Goal: Task Accomplishment & Management: Manage account settings

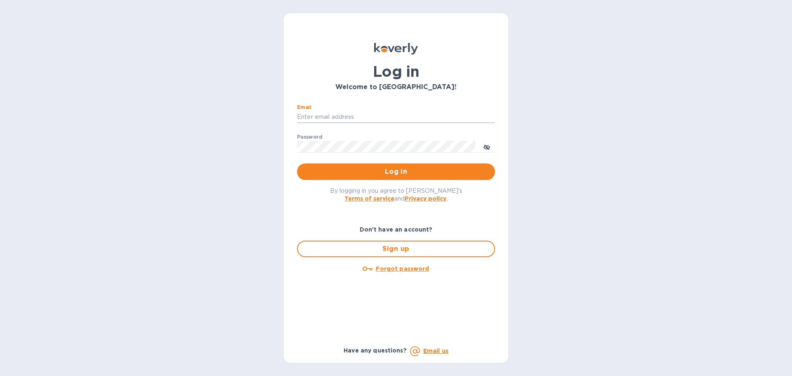
click at [389, 114] on input "Email" at bounding box center [396, 117] width 198 height 12
type input "aaalosangeles87@gmail.com"
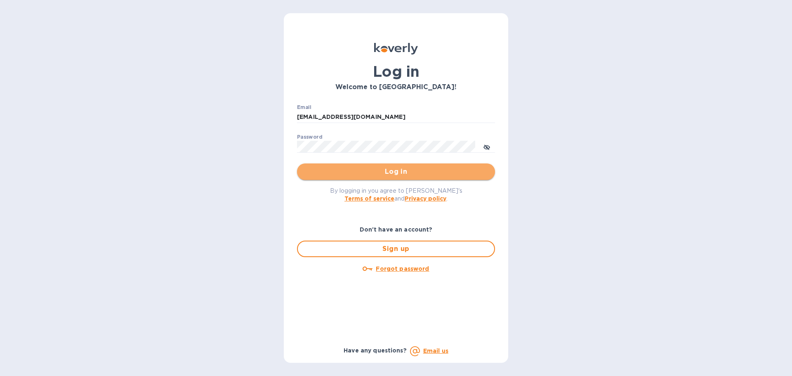
click at [398, 170] on span "Log in" at bounding box center [396, 172] width 185 height 10
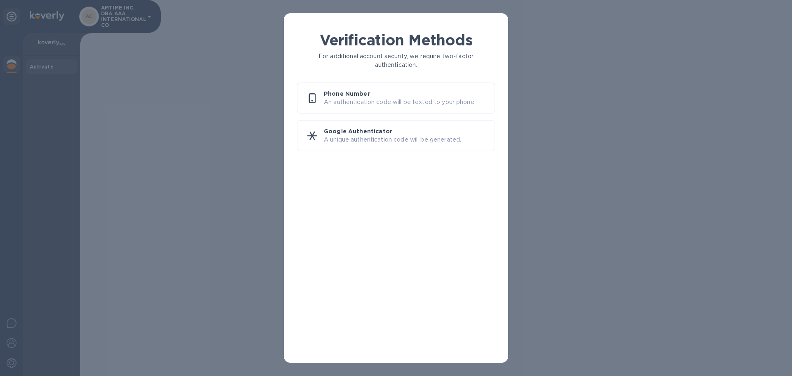
click at [392, 103] on p "An authentication code will be texted to your phone." at bounding box center [406, 102] width 164 height 9
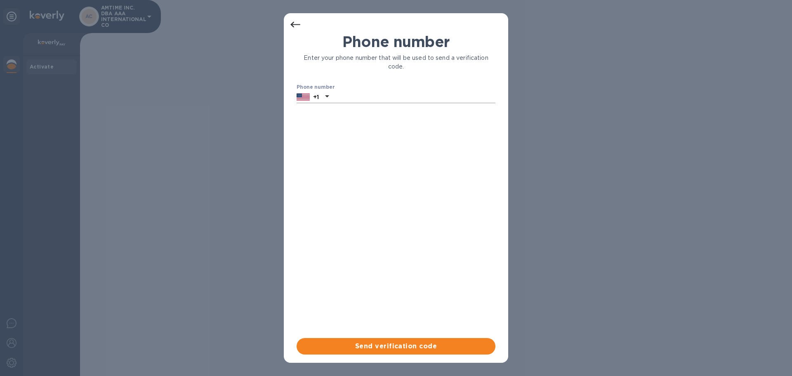
click at [375, 102] on input "text" at bounding box center [413, 97] width 163 height 12
type input "3102596574"
drag, startPoint x: 395, startPoint y: 343, endPoint x: 398, endPoint y: 326, distance: 16.8
click at [395, 342] on span "Send verification code" at bounding box center [396, 346] width 186 height 10
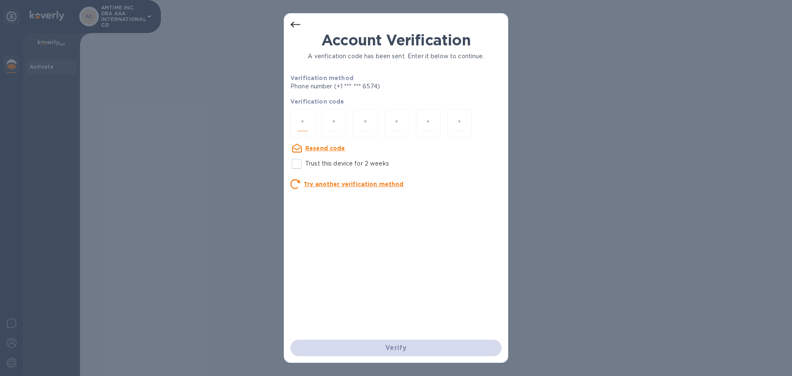
click at [298, 128] on input "number" at bounding box center [302, 123] width 11 height 15
type input "9"
type input "3"
type input "9"
type input "8"
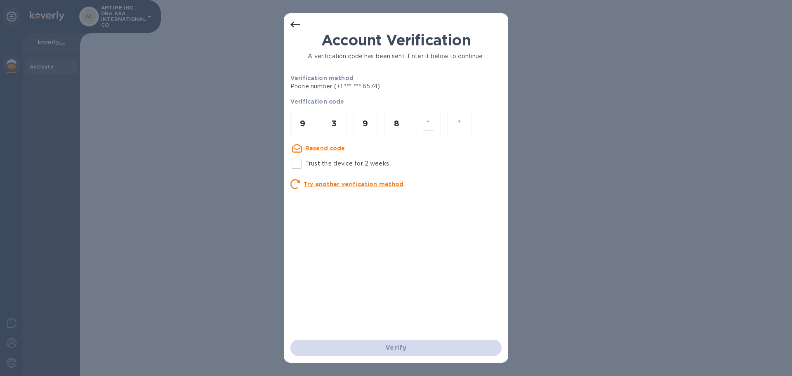
type input "5"
type input "6"
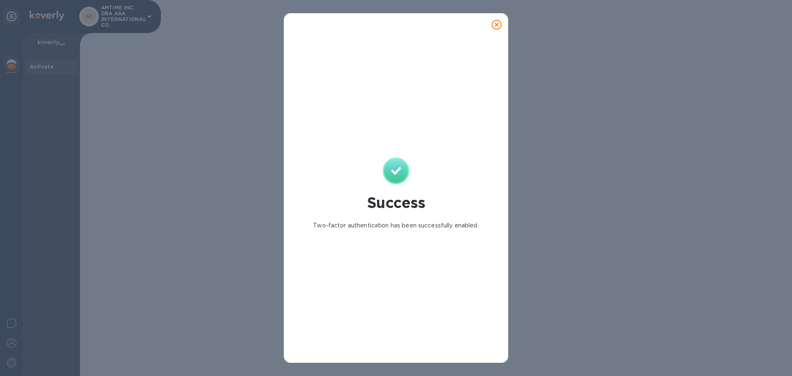
click at [497, 28] on icon at bounding box center [497, 25] width 10 height 10
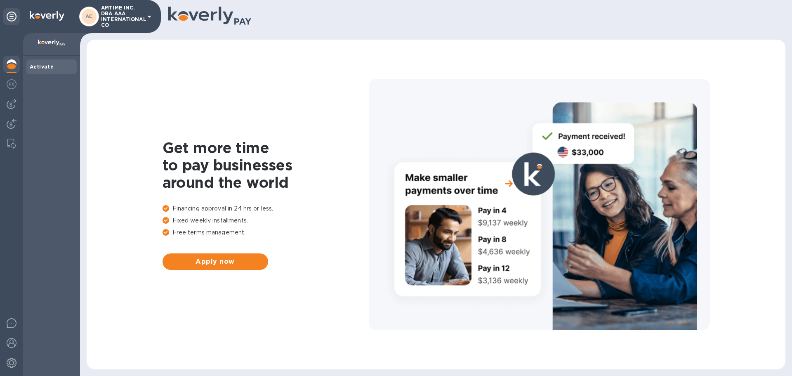
click at [114, 23] on p "AMTIME INC. DBA AAA INTERNATIONAL CO" at bounding box center [121, 16] width 41 height 23
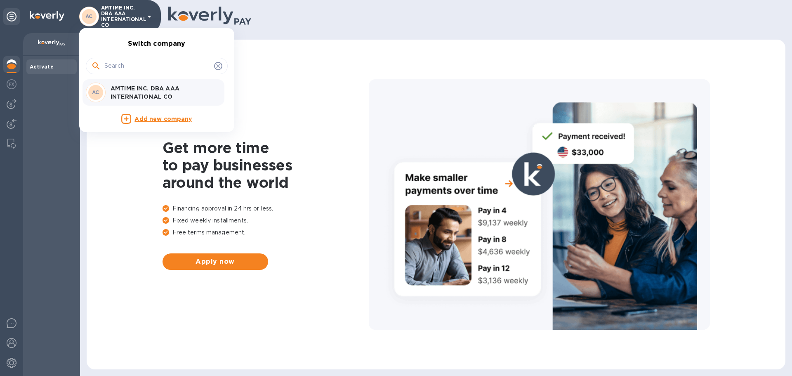
click at [114, 23] on div at bounding box center [396, 188] width 792 height 376
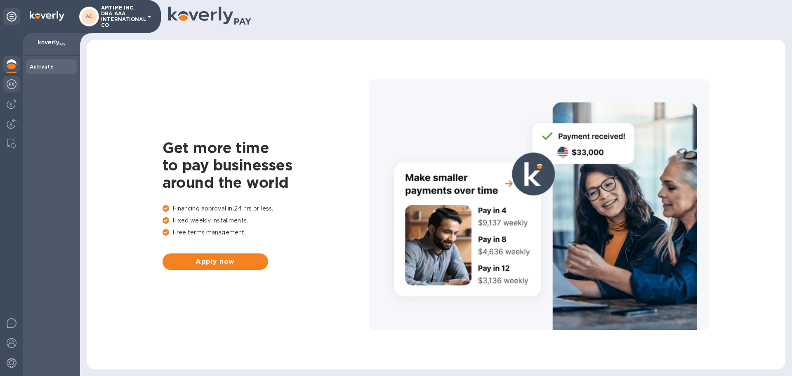
click at [14, 87] on img at bounding box center [12, 84] width 10 height 10
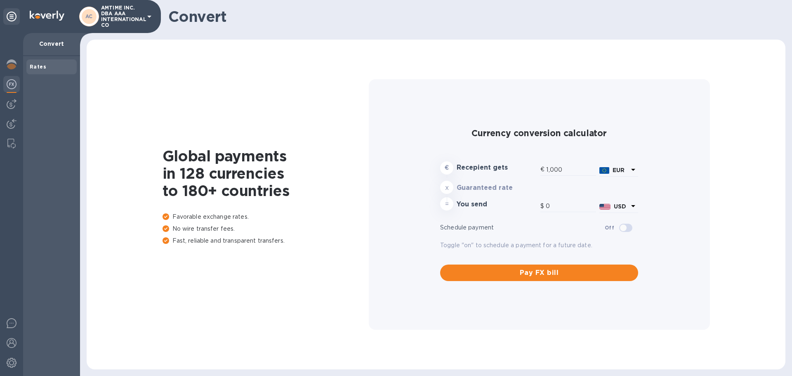
type input "1,171.14"
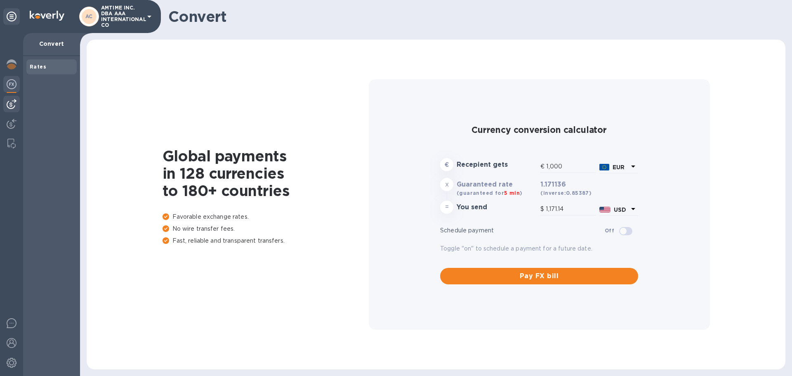
click at [14, 101] on img at bounding box center [12, 104] width 10 height 10
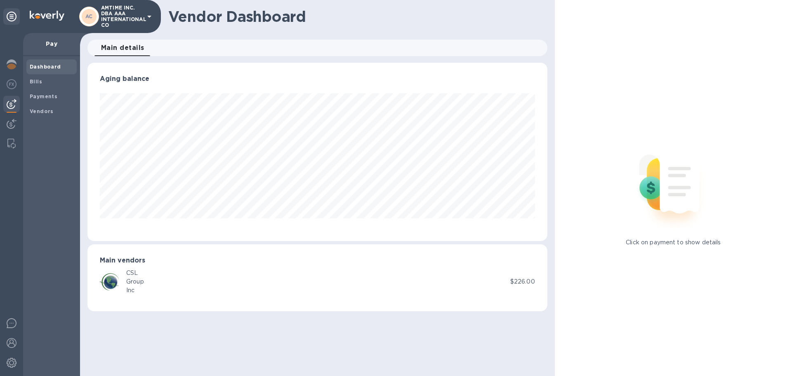
scroll to position [178, 460]
click at [14, 118] on div at bounding box center [11, 124] width 16 height 18
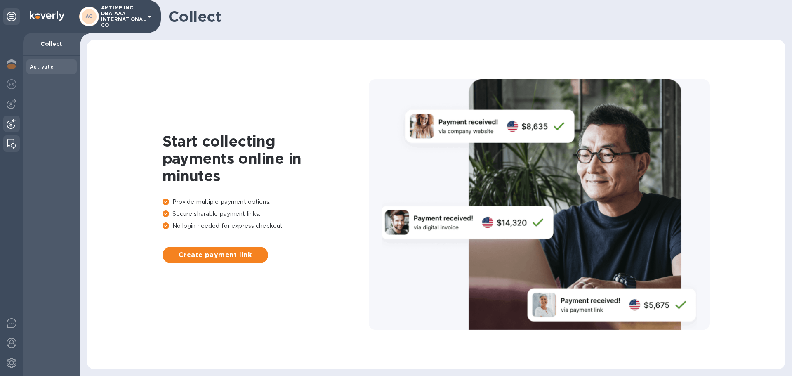
click at [12, 144] on img at bounding box center [11, 144] width 8 height 10
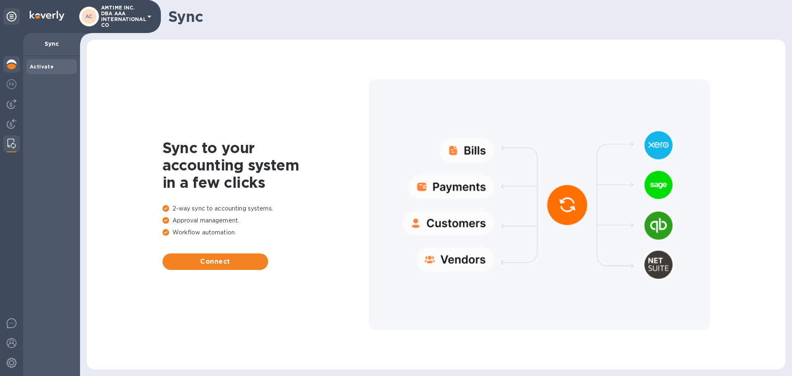
click at [16, 68] on img at bounding box center [12, 64] width 10 height 10
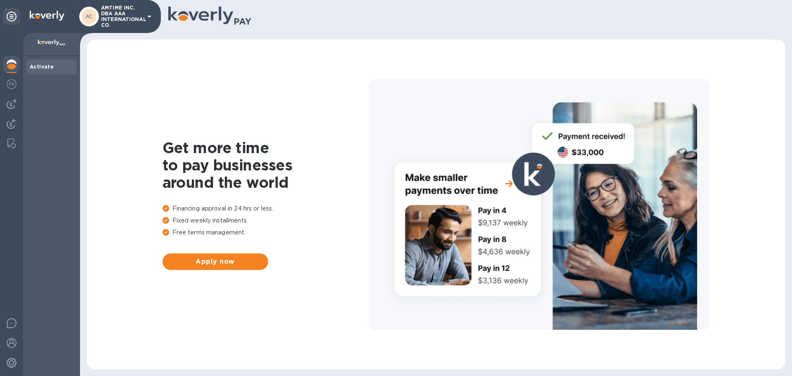
click at [42, 64] on b "Activate" at bounding box center [42, 67] width 24 height 6
click at [140, 18] on p "AMTIME INC. DBA AAA INTERNATIONAL CO" at bounding box center [121, 16] width 41 height 23
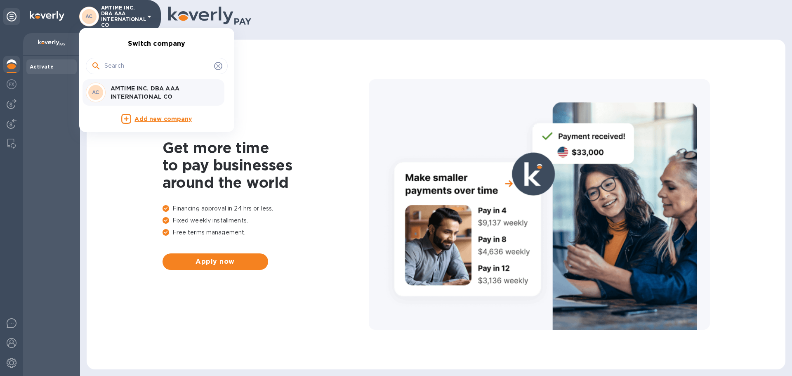
click at [147, 90] on p "AMTIME INC. DBA AAA INTERNATIONAL CO" at bounding box center [163, 92] width 104 height 16
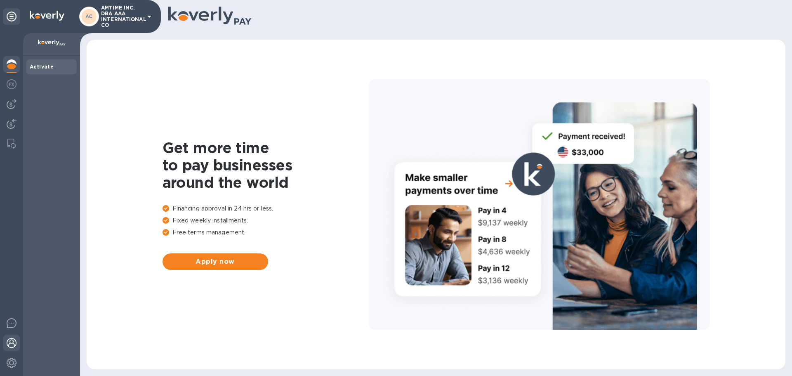
click at [14, 346] on img at bounding box center [12, 343] width 10 height 10
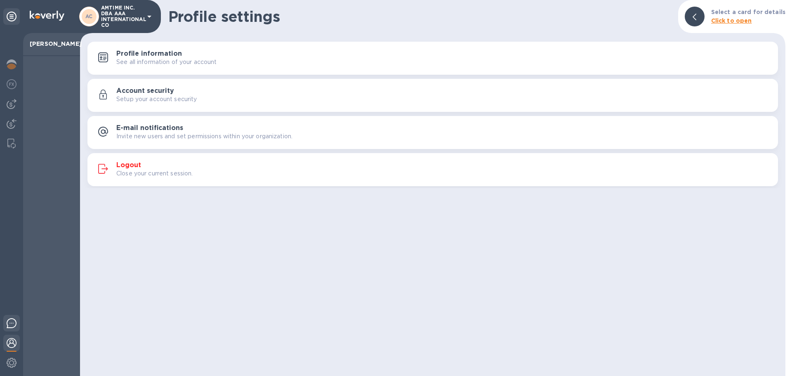
click at [14, 322] on img at bounding box center [12, 323] width 10 height 10
click at [12, 68] on img at bounding box center [12, 64] width 10 height 10
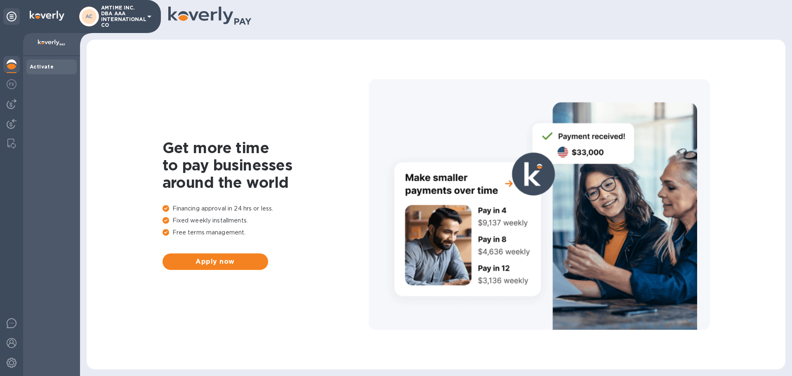
click at [43, 68] on b "Activate" at bounding box center [42, 67] width 24 height 6
click at [15, 80] on img at bounding box center [12, 84] width 10 height 10
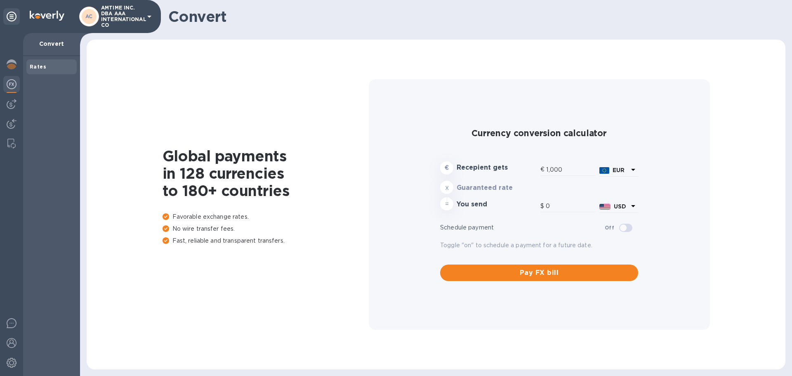
type input "1,171.14"
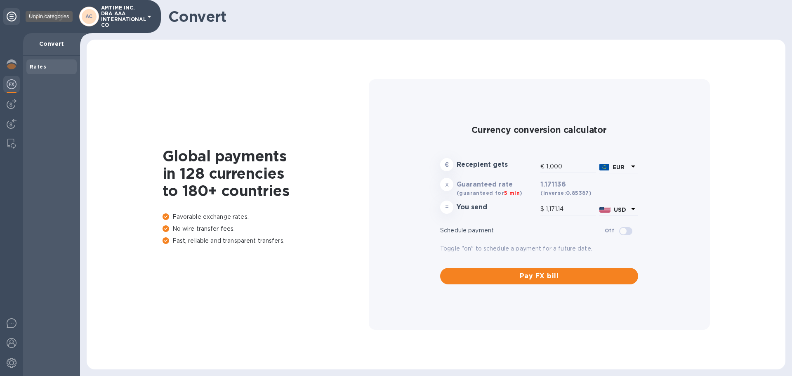
click at [14, 14] on icon at bounding box center [12, 17] width 10 height 10
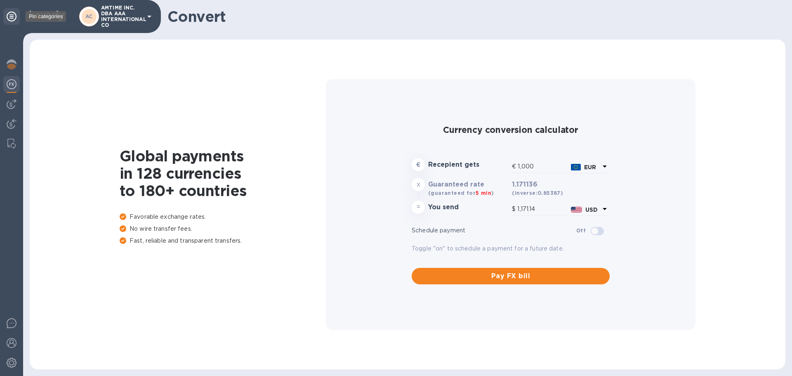
click at [14, 14] on icon at bounding box center [12, 17] width 10 height 10
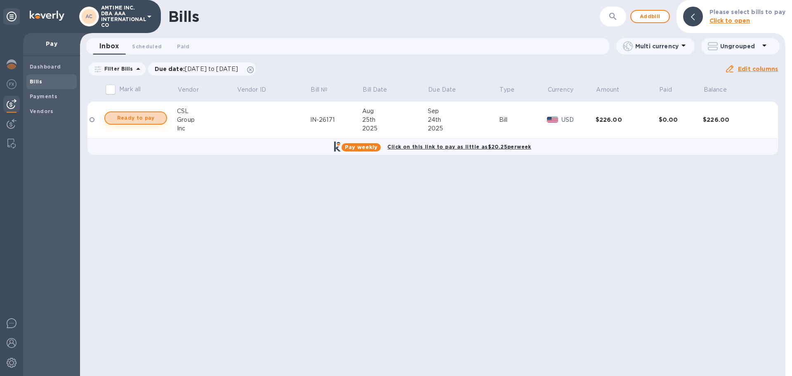
click at [158, 120] on span "Ready to pay" at bounding box center [136, 118] width 48 height 10
click at [92, 120] on div at bounding box center [92, 119] width 5 height 5
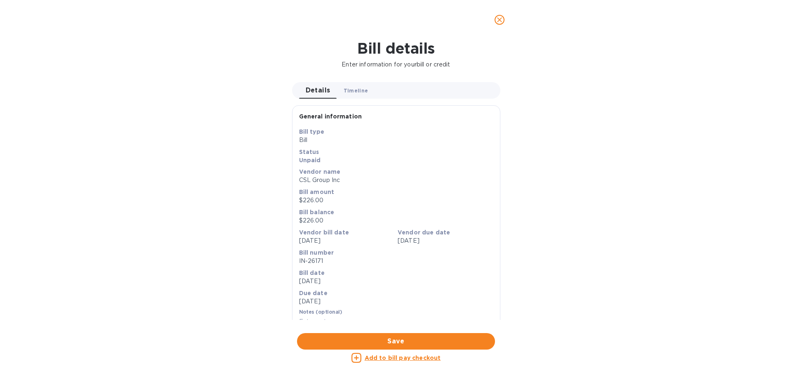
click at [351, 87] on span "Timeline 0" at bounding box center [356, 90] width 25 height 9
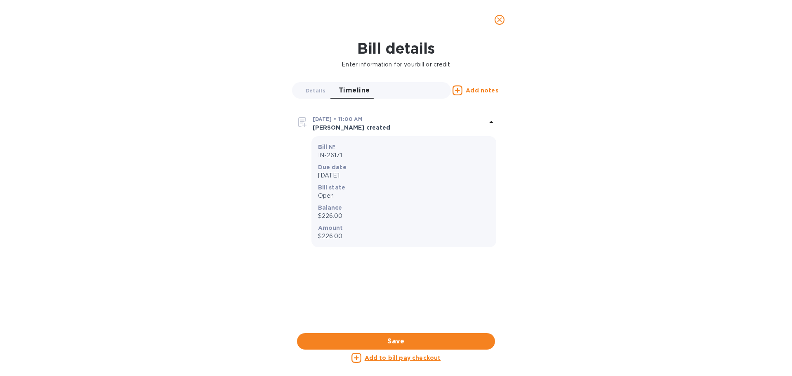
click at [404, 358] on u "Add to bill pay checkout" at bounding box center [403, 357] width 76 height 7
checkbox input "true"
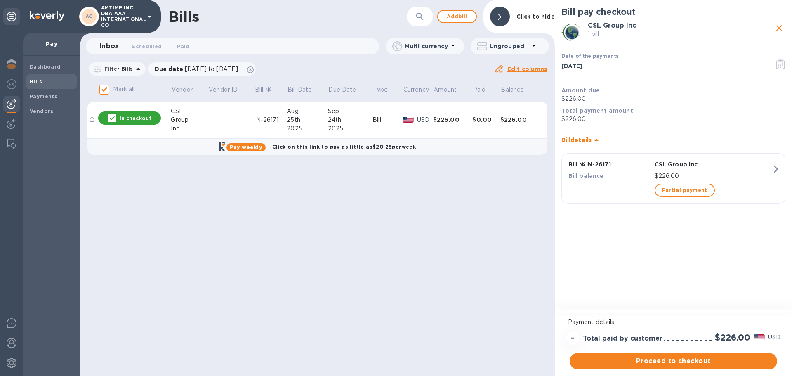
click at [780, 64] on icon "button" at bounding box center [780, 64] width 9 height 10
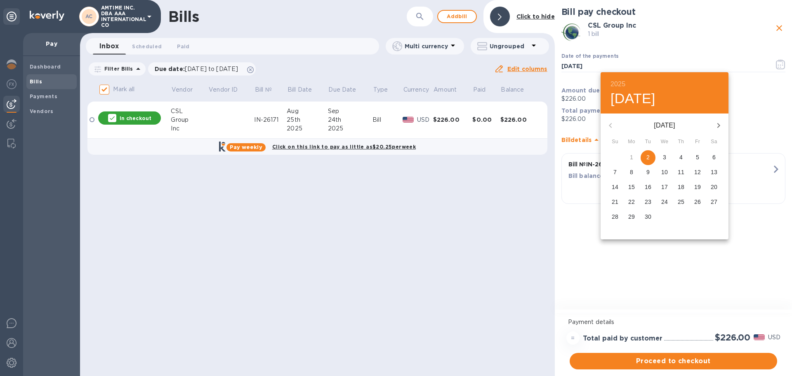
click at [663, 200] on p "24" at bounding box center [664, 202] width 7 height 8
type input "[DATE]"
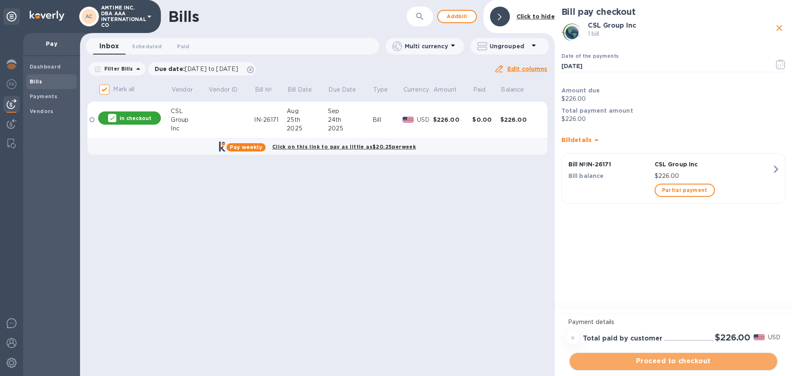
click at [658, 358] on span "Proceed to checkout" at bounding box center [673, 361] width 194 height 10
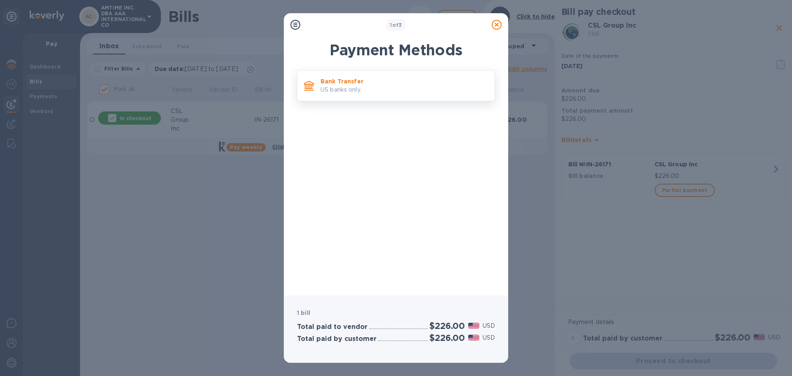
click at [346, 82] on p "Bank Transfer" at bounding box center [404, 81] width 167 height 8
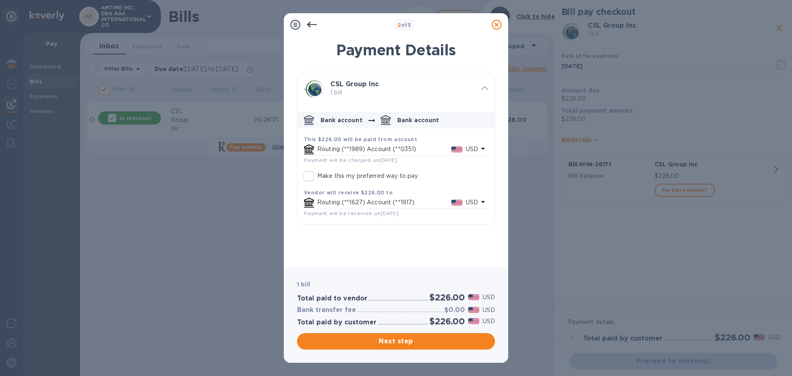
click at [367, 147] on p "Routing (**1989) Account (**0351)" at bounding box center [384, 149] width 134 height 9
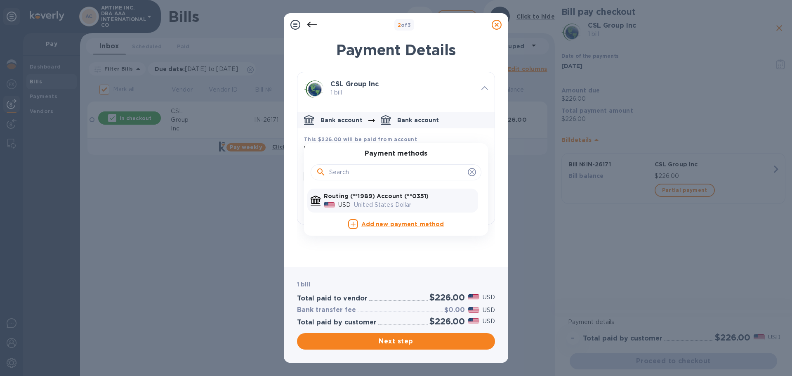
click at [388, 203] on p "United States Dollar" at bounding box center [414, 204] width 121 height 9
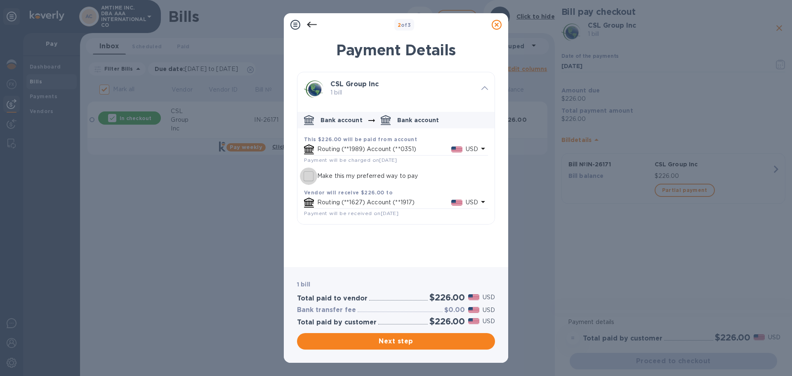
drag, startPoint x: 305, startPoint y: 178, endPoint x: 399, endPoint y: 192, distance: 95.1
click at [306, 178] on input "Make this my preferred way to pay" at bounding box center [308, 175] width 17 height 17
checkbox input "true"
click at [401, 339] on span "Next step" at bounding box center [396, 341] width 185 height 10
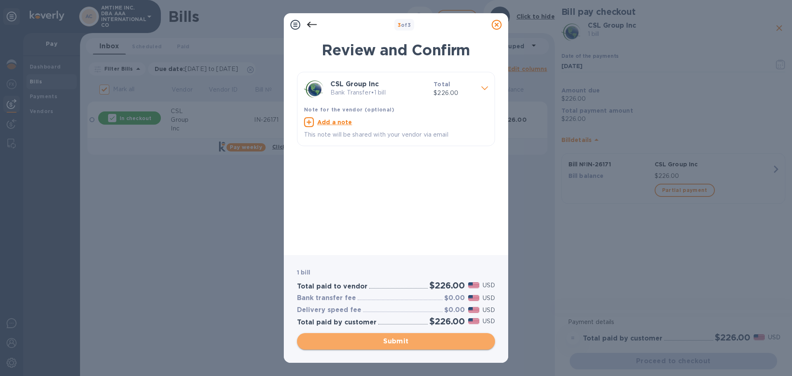
click at [401, 335] on button "Submit" at bounding box center [396, 341] width 198 height 16
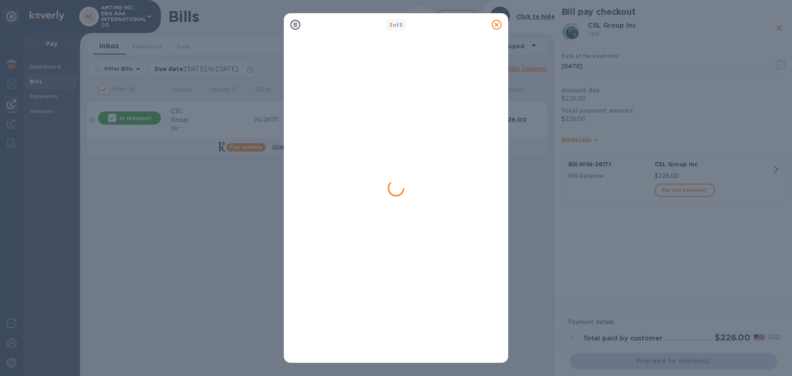
checkbox input "false"
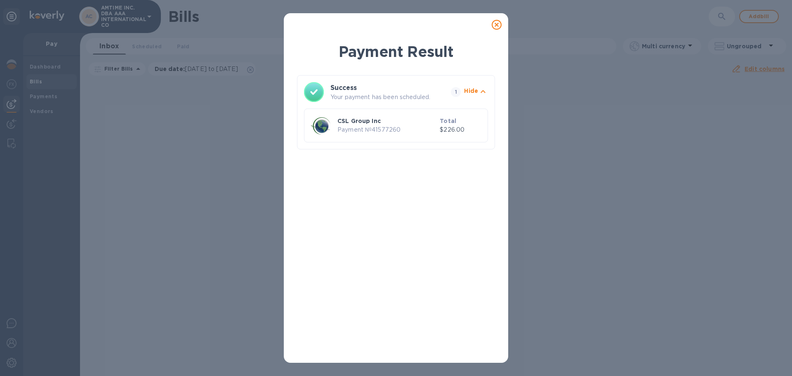
click at [500, 24] on icon at bounding box center [497, 25] width 10 height 10
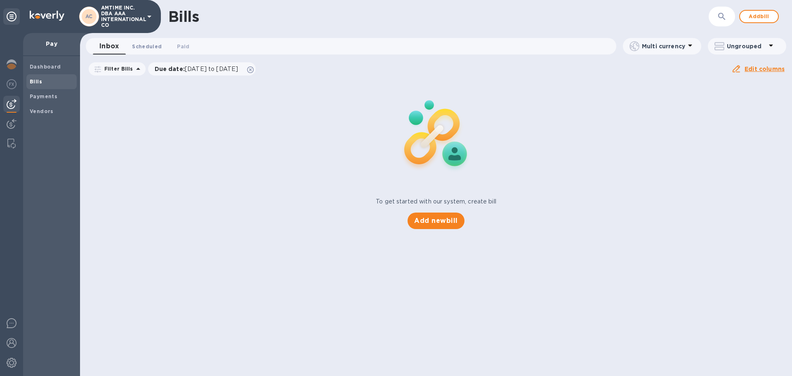
click at [144, 45] on span "Scheduled 0" at bounding box center [147, 46] width 30 height 9
